Goal: Task Accomplishment & Management: Manage account settings

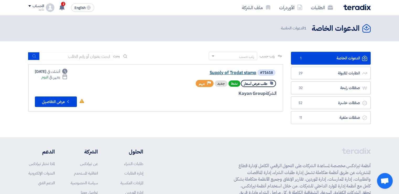
click at [222, 71] on link "Supply of Trodat stamp" at bounding box center [203, 72] width 105 height 5
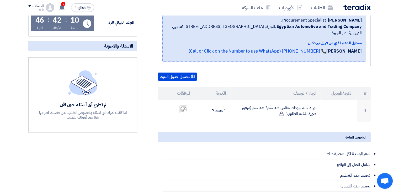
scroll to position [94, 0]
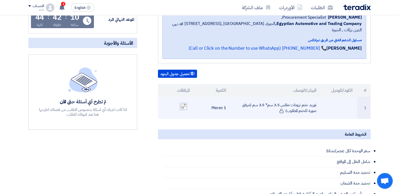
click at [183, 103] on img at bounding box center [183, 106] width 7 height 7
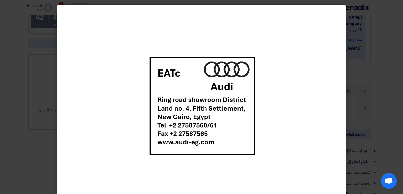
click at [355, 75] on modal-container at bounding box center [201, 97] width 403 height 194
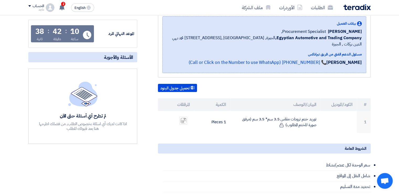
scroll to position [84, 0]
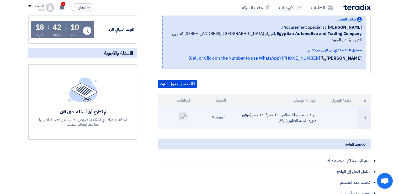
click at [184, 113] on img at bounding box center [183, 116] width 7 height 7
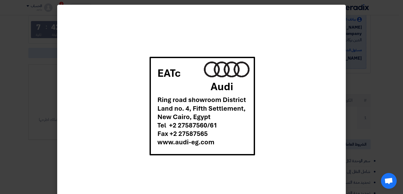
click at [390, 68] on modal-container at bounding box center [201, 97] width 403 height 194
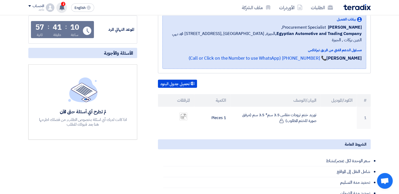
click at [63, 5] on span "2" at bounding box center [63, 4] width 4 height 4
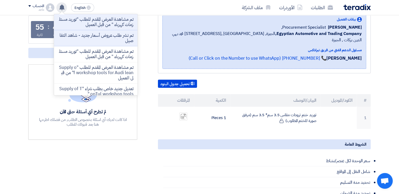
click at [13, 17] on section "Supply of Trodat stamp بيانات العميل Fady Mahmoud Procurement Specialist, Egypt…" at bounding box center [199, 161] width 399 height 349
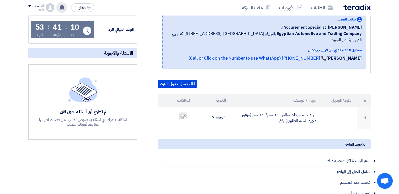
click at [384, 54] on section "Supply of Trodat stamp بيانات العميل Fady Mahmoud Procurement Specialist, Egypt…" at bounding box center [199, 161] width 399 height 349
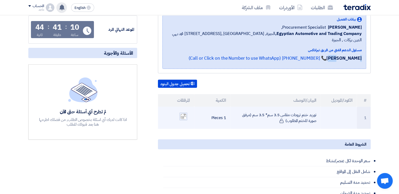
click at [186, 113] on img at bounding box center [183, 116] width 7 height 7
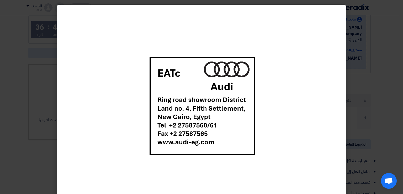
click at [395, 115] on modal-container at bounding box center [201, 97] width 403 height 194
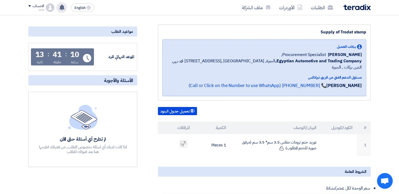
scroll to position [0, 0]
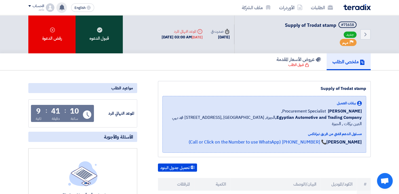
click at [81, 25] on div "قبول الدعوه" at bounding box center [99, 34] width 47 height 38
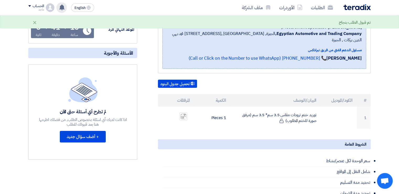
scroll to position [93, 0]
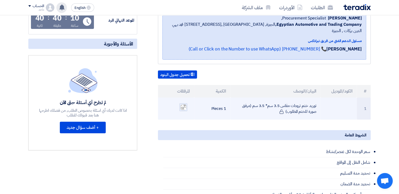
click at [182, 104] on img at bounding box center [183, 107] width 7 height 7
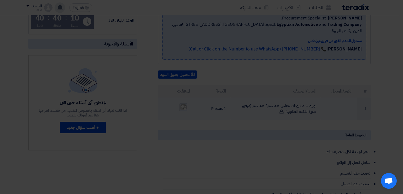
click at [182, 99] on img at bounding box center [202, 93] width 112 height 104
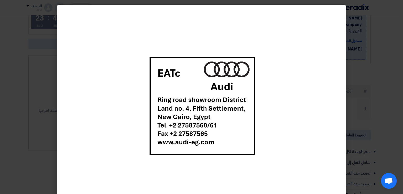
click at [384, 91] on modal-container at bounding box center [201, 97] width 403 height 194
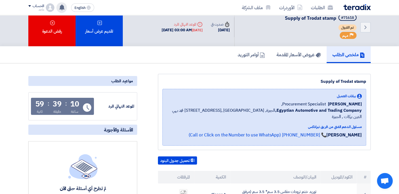
scroll to position [0, 0]
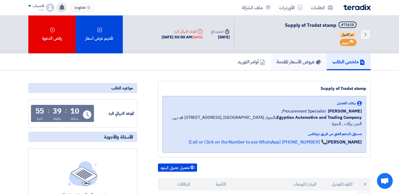
click at [288, 61] on h5 "عروض الأسعار المقدمة" at bounding box center [299, 62] width 44 height 6
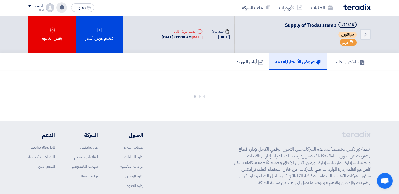
click at [288, 61] on h5 "عروض الأسعار المقدمة" at bounding box center [298, 62] width 46 height 6
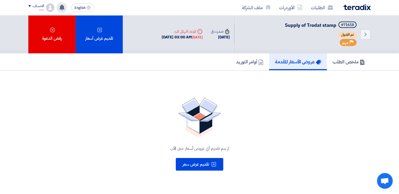
click at [358, 97] on div "لم يتم تقديم أي عروض أسعار حتى الآن تقديم عرض سعر" at bounding box center [199, 133] width 342 height 85
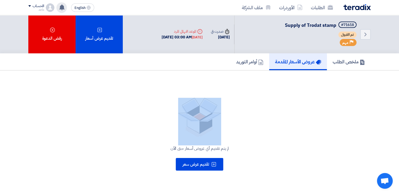
click at [358, 97] on div "لم يتم تقديم أي عروض أسعار حتى الآن تقديم عرض سعر" at bounding box center [199, 133] width 342 height 85
click at [310, 93] on div "لم يتم تقديم أي عروض أسعار حتى الآن تقديم عرض سعر" at bounding box center [199, 133] width 342 height 85
click at [41, 129] on div "لم يتم تقديم أي عروض أسعار حتى الآن تقديم عرض سعر" at bounding box center [199, 133] width 342 height 85
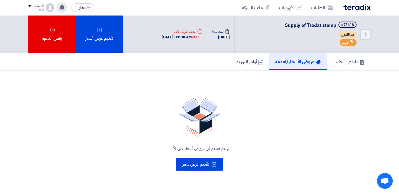
click at [286, 65] on link "عروض الأسعار المقدمة" at bounding box center [298, 61] width 58 height 17
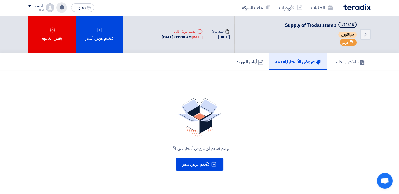
click at [286, 65] on link "عروض الأسعار المقدمة" at bounding box center [298, 61] width 58 height 17
click at [359, 61] on h5 "ملخص الطلب" at bounding box center [349, 62] width 32 height 6
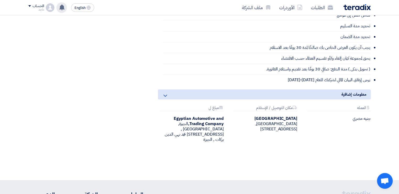
scroll to position [209, 0]
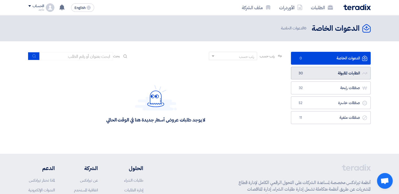
click at [306, 76] on link "الطلبات المقبولة الطلبات المقبولة 30" at bounding box center [331, 73] width 80 height 13
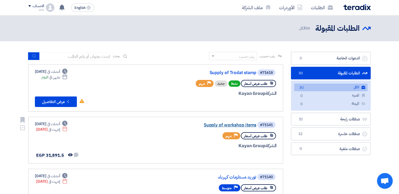
click at [235, 126] on link "Supply of workshop items" at bounding box center [203, 125] width 105 height 5
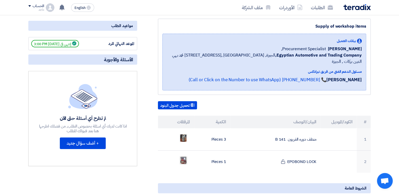
scroll to position [68, 0]
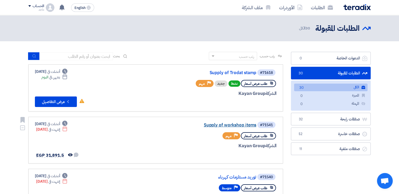
click at [231, 125] on link "Supply of workshop items" at bounding box center [203, 125] width 105 height 5
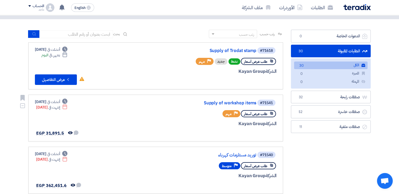
scroll to position [51, 0]
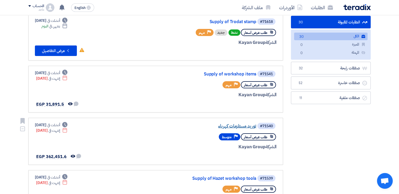
click at [226, 126] on link "توريد مستلزمات كهرباء" at bounding box center [203, 126] width 105 height 5
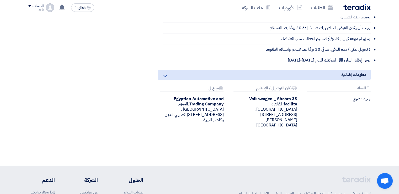
scroll to position [836, 0]
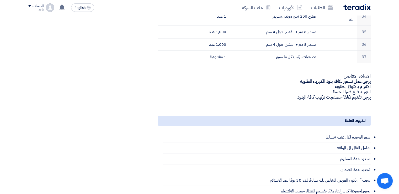
click at [305, 26] on td "مسمار 6 مم + الفشير طول 4 سم" at bounding box center [275, 32] width 91 height 13
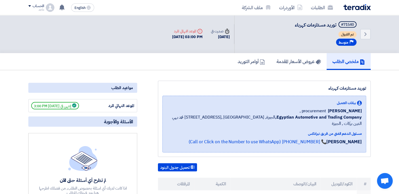
scroll to position [0, 0]
click at [298, 59] on h5 "عروض الأسعار المقدمة" at bounding box center [299, 62] width 44 height 6
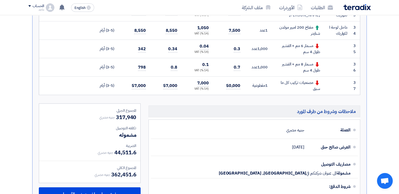
scroll to position [740, 0]
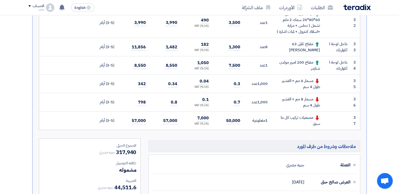
click at [313, 101] on div "مسمار 8 مم + الفشير طول 4 سم" at bounding box center [298, 102] width 44 height 12
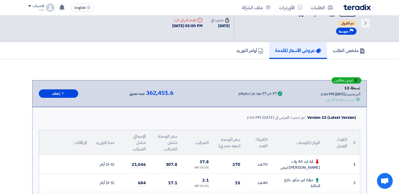
scroll to position [0, 0]
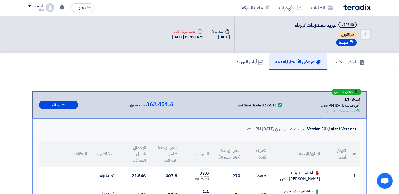
click at [338, 188] on td at bounding box center [337, 194] width 27 height 18
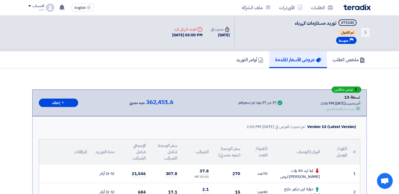
scroll to position [910, 0]
